Goal: Task Accomplishment & Management: Use online tool/utility

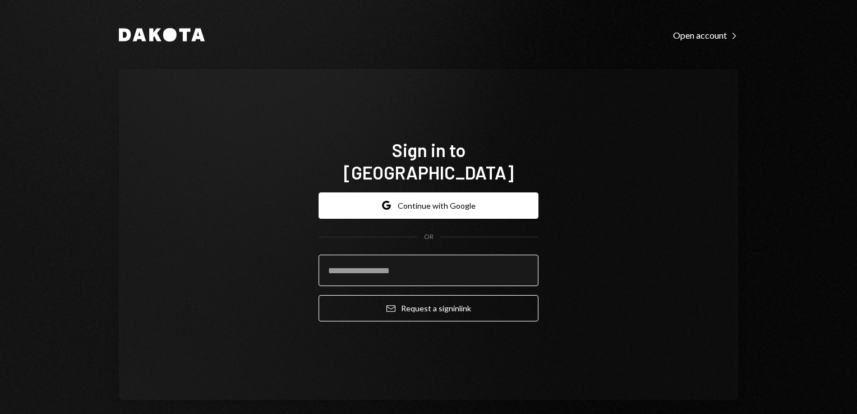
click at [407, 259] on input "email" at bounding box center [429, 270] width 220 height 31
type input "**********"
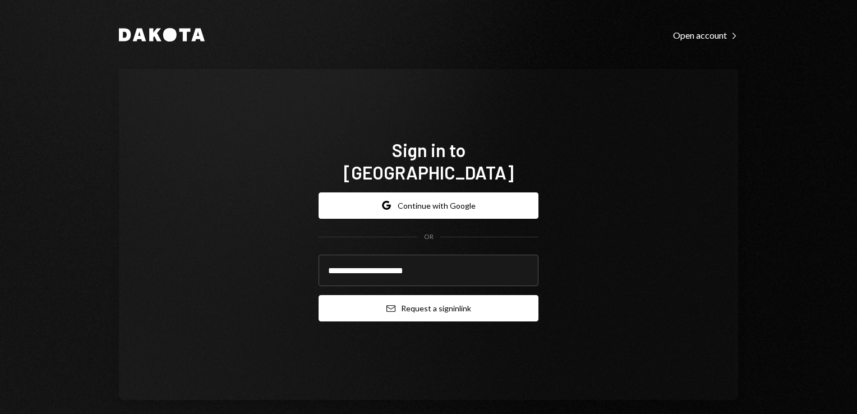
click at [420, 302] on button "Email Request a sign in link" at bounding box center [429, 308] width 220 height 26
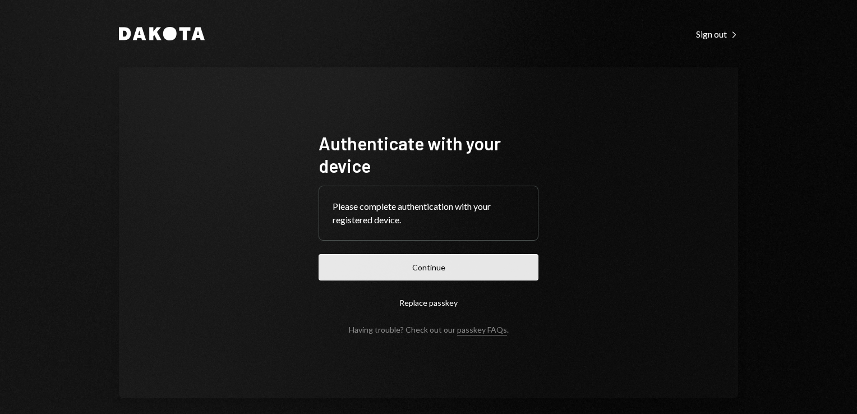
click at [428, 259] on button "Continue" at bounding box center [429, 267] width 220 height 26
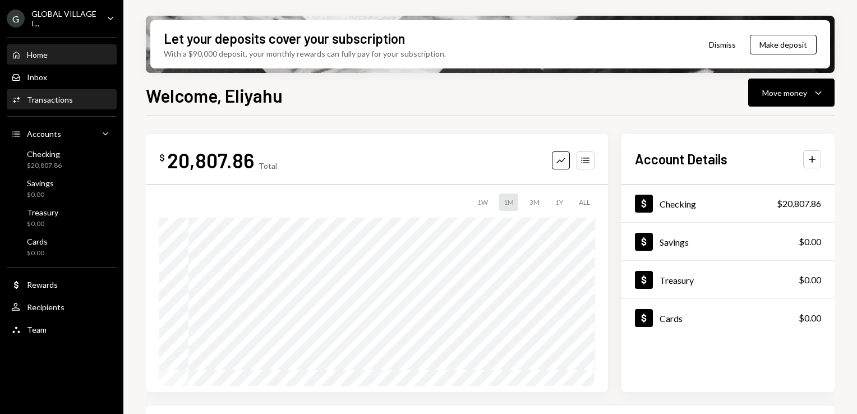
click at [68, 104] on div "Activities Transactions" at bounding box center [61, 99] width 101 height 19
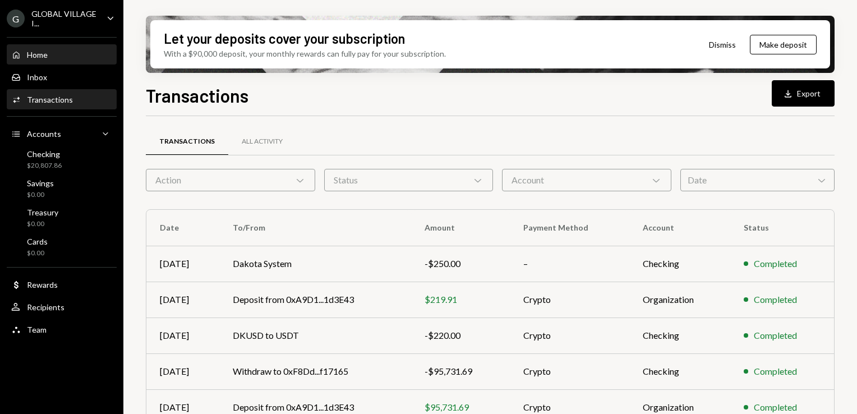
click at [63, 59] on div "Home Home" at bounding box center [61, 54] width 101 height 19
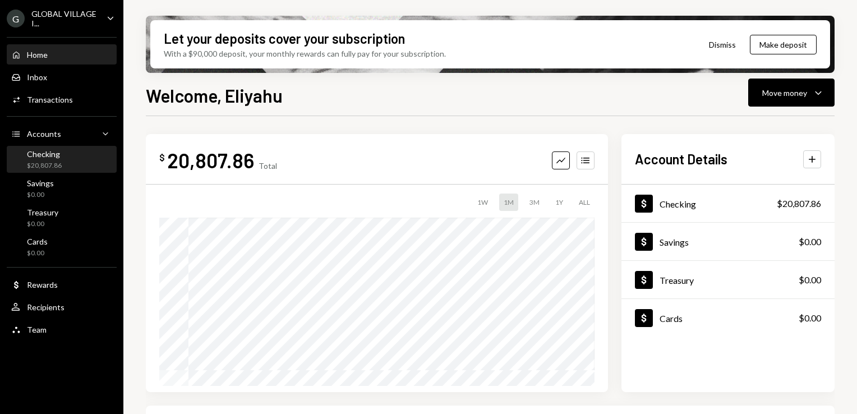
click at [34, 148] on div "Checking $20,807.86" at bounding box center [61, 160] width 101 height 26
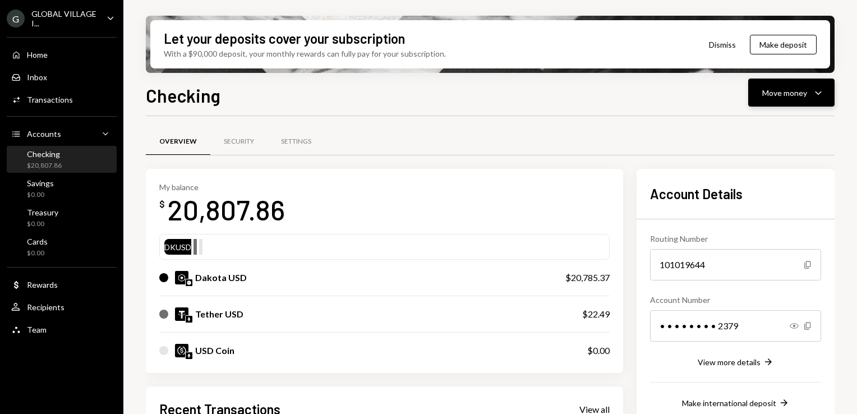
click at [808, 87] on div "Move money Caret Down" at bounding box center [791, 92] width 58 height 13
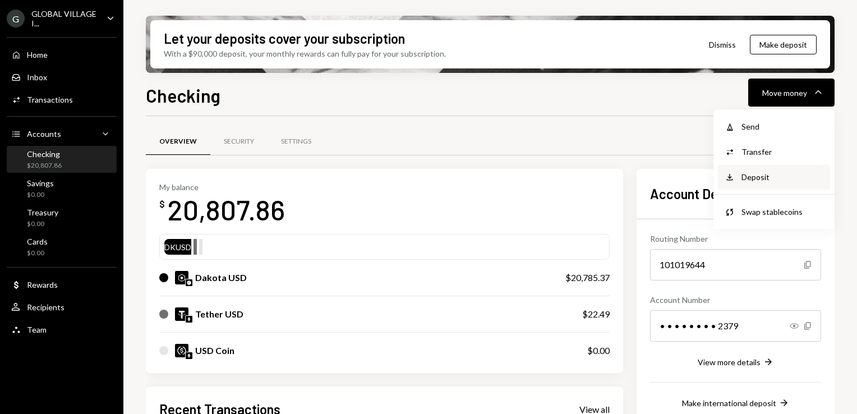
click at [744, 178] on div "Deposit" at bounding box center [782, 177] width 82 height 12
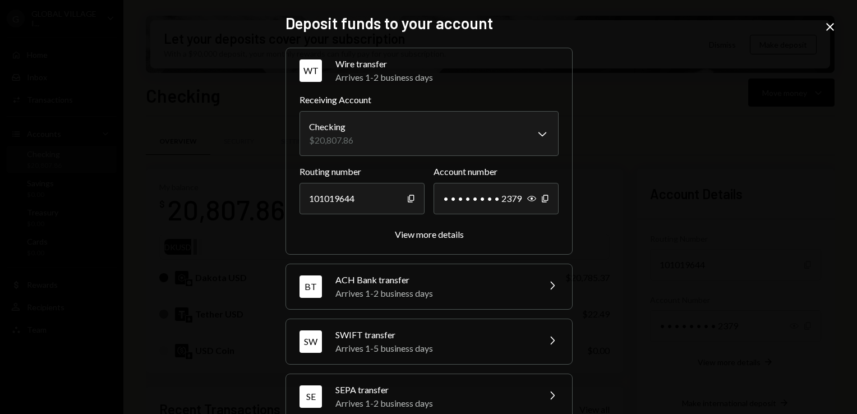
scroll to position [76, 0]
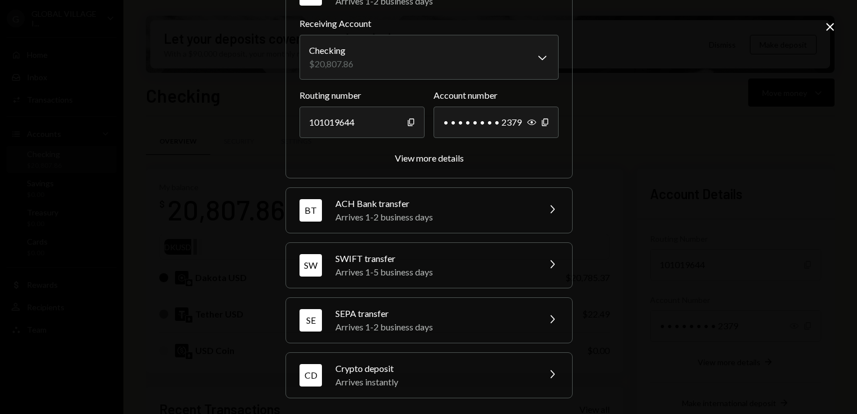
click at [513, 367] on div "Crypto deposit" at bounding box center [433, 368] width 196 height 13
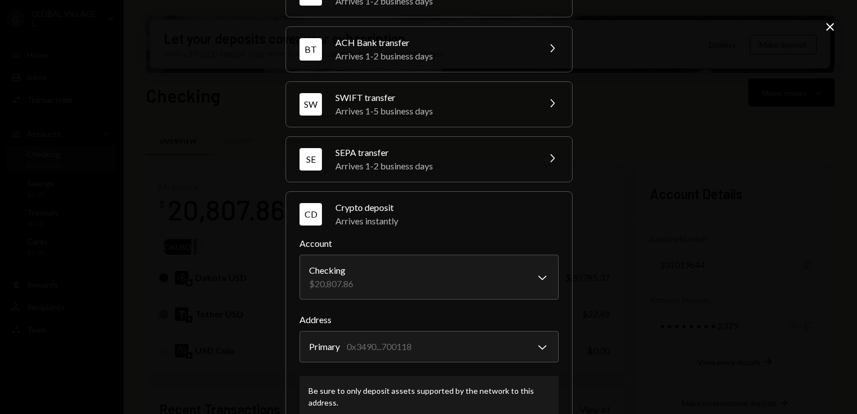
scroll to position [148, 0]
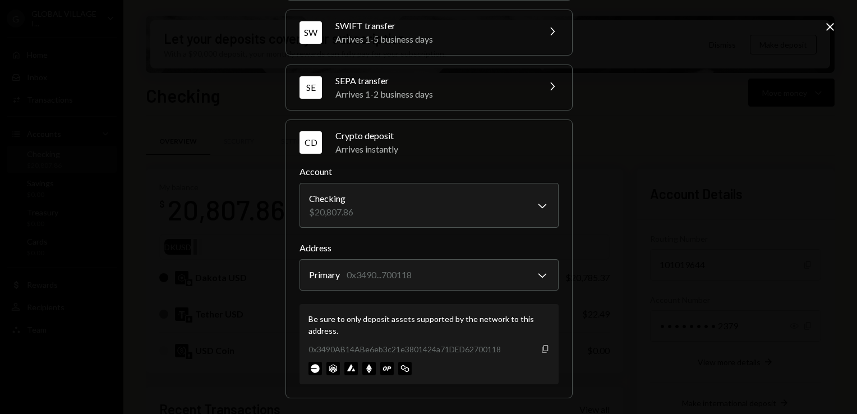
click at [545, 347] on icon "Copy" at bounding box center [545, 348] width 9 height 9
click at [825, 29] on icon "Close" at bounding box center [829, 26] width 13 height 13
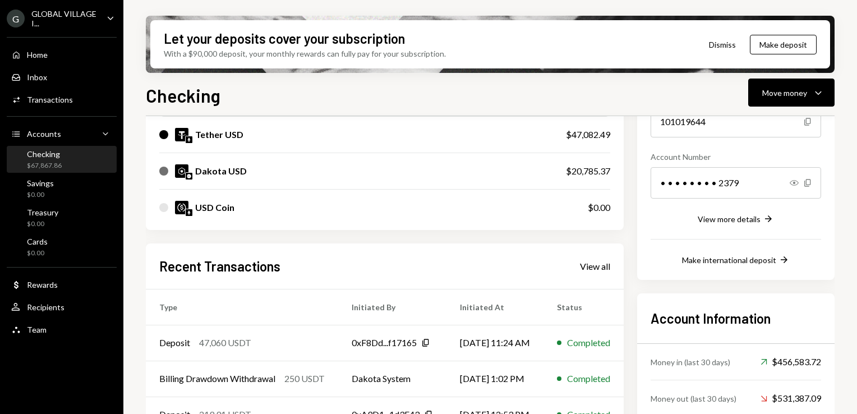
scroll to position [0, 0]
